Goal: Information Seeking & Learning: Learn about a topic

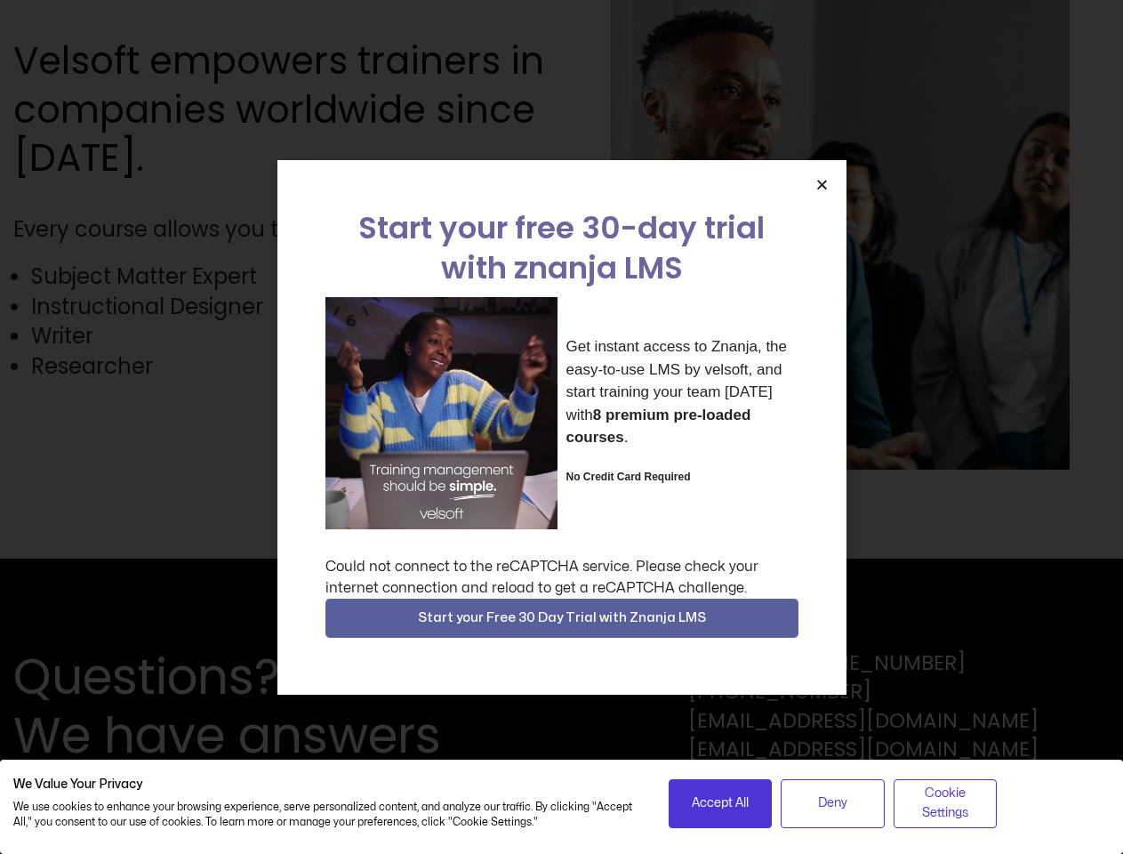
click at [561, 427] on div "Get instant access to Znanja, the easy-to-use LMS by velsoft, and start trainin…" at bounding box center [561, 413] width 473 height 232
click at [822, 184] on icon "Close" at bounding box center [821, 184] width 13 height 13
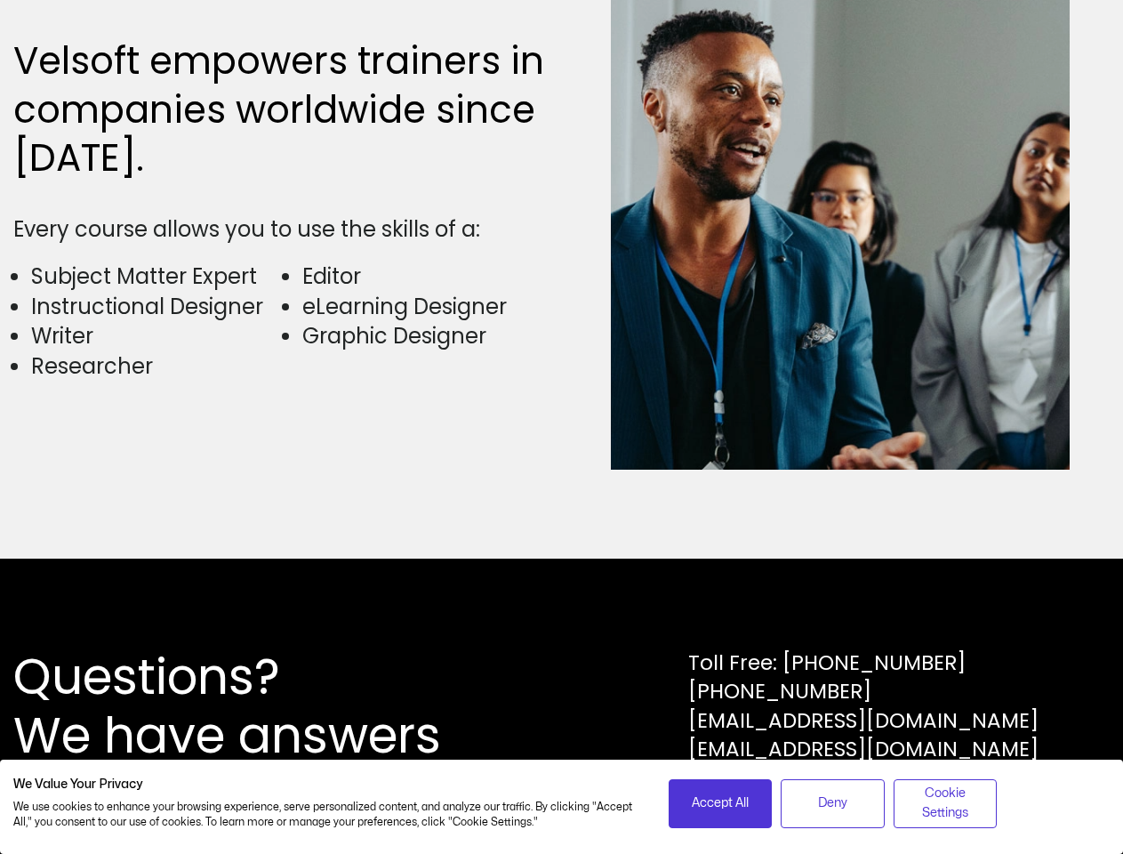
click at [562, 618] on div "Questions? We have answers Toll Free: [PHONE_NUMBER] [PHONE_NUMBER] [EMAIL_ADDR…" at bounding box center [561, 705] width 1123 height 295
click at [720, 803] on span "Accept All" at bounding box center [720, 803] width 57 height 20
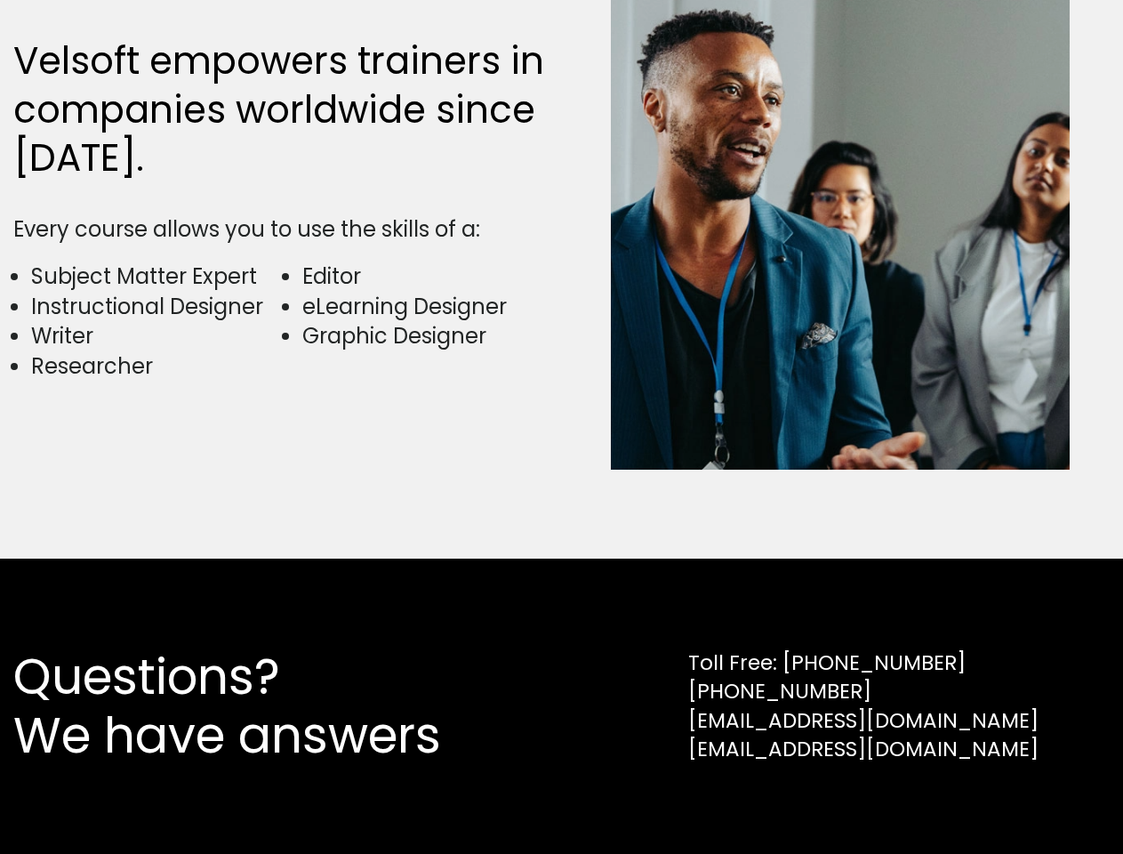
click at [832, 803] on div "Questions? We have answers Toll Free: [PHONE_NUMBER] [PHONE_NUMBER] [EMAIL_ADDR…" at bounding box center [561, 705] width 1123 height 295
click at [945, 803] on div "Questions? We have answers Toll Free: [PHONE_NUMBER] [PHONE_NUMBER] [EMAIL_ADDR…" at bounding box center [561, 705] width 1123 height 295
